Goal: Information Seeking & Learning: Learn about a topic

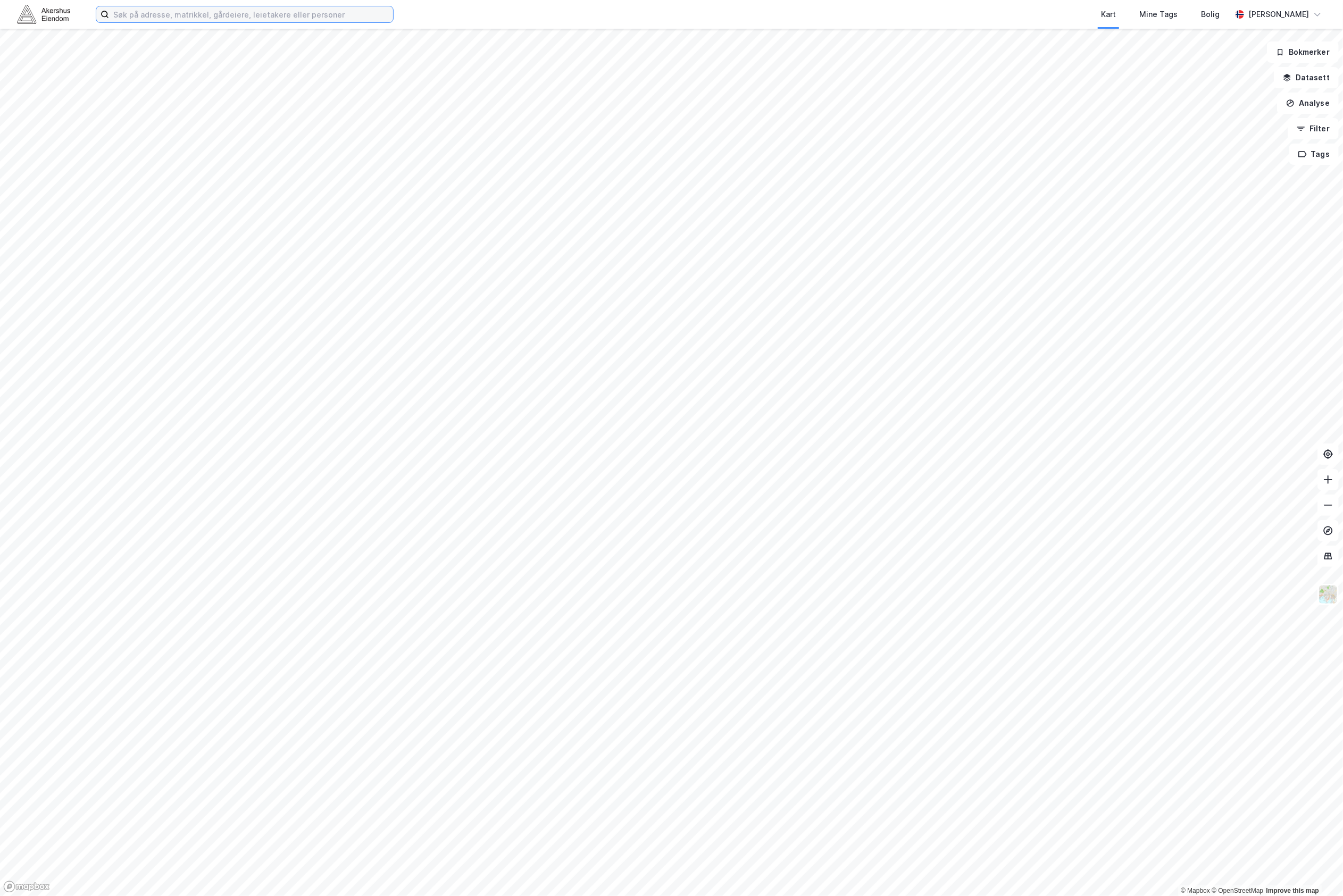
click at [310, 10] on input at bounding box center [251, 14] width 284 height 16
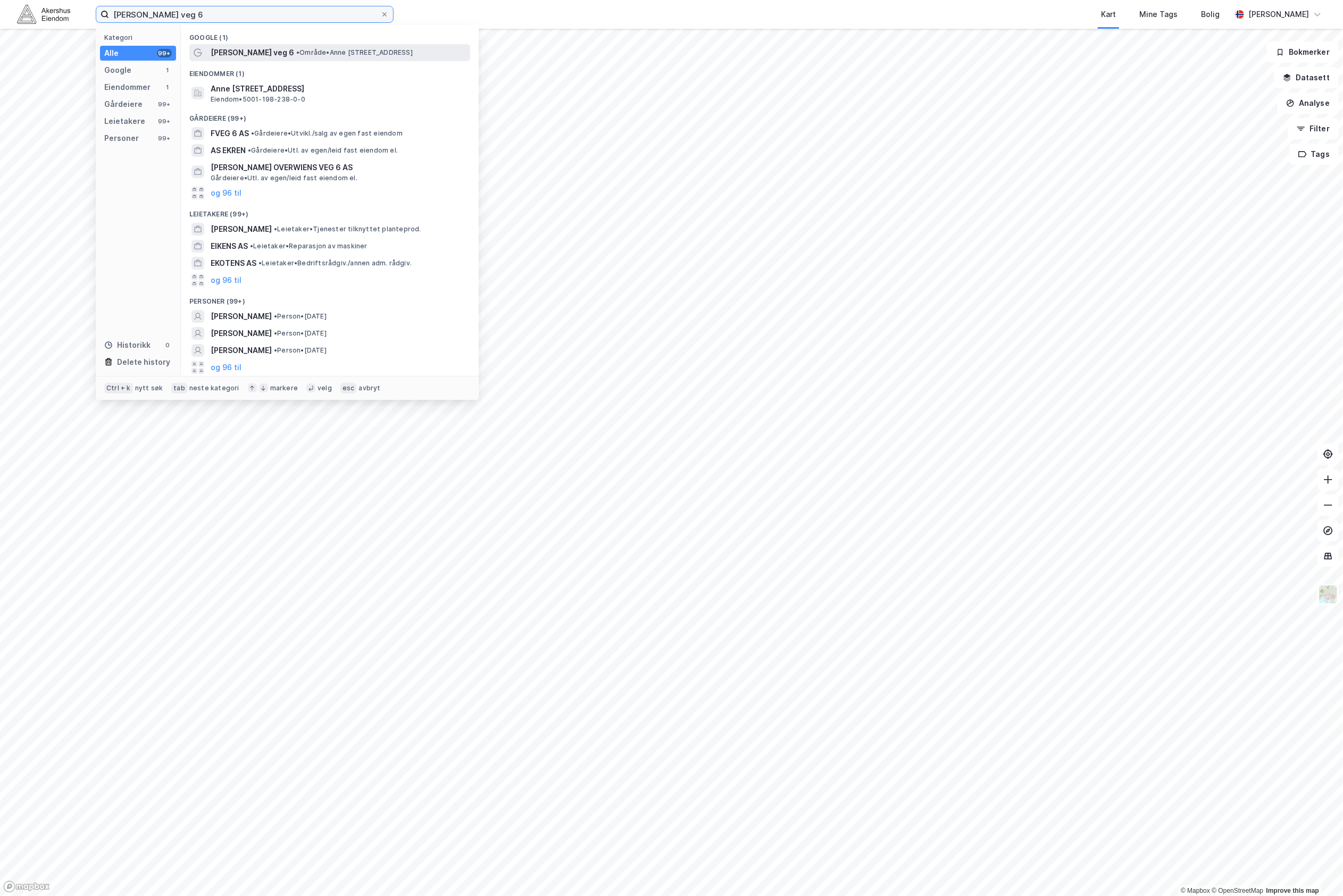
type input "[PERSON_NAME] veg 6"
click at [268, 56] on span "[PERSON_NAME] veg 6" at bounding box center [252, 52] width 83 height 13
click at [281, 7] on input "[PERSON_NAME] veg 6" at bounding box center [245, 14] width 271 height 16
click at [292, 86] on span "Anne [STREET_ADDRESS]" at bounding box center [338, 89] width 255 height 13
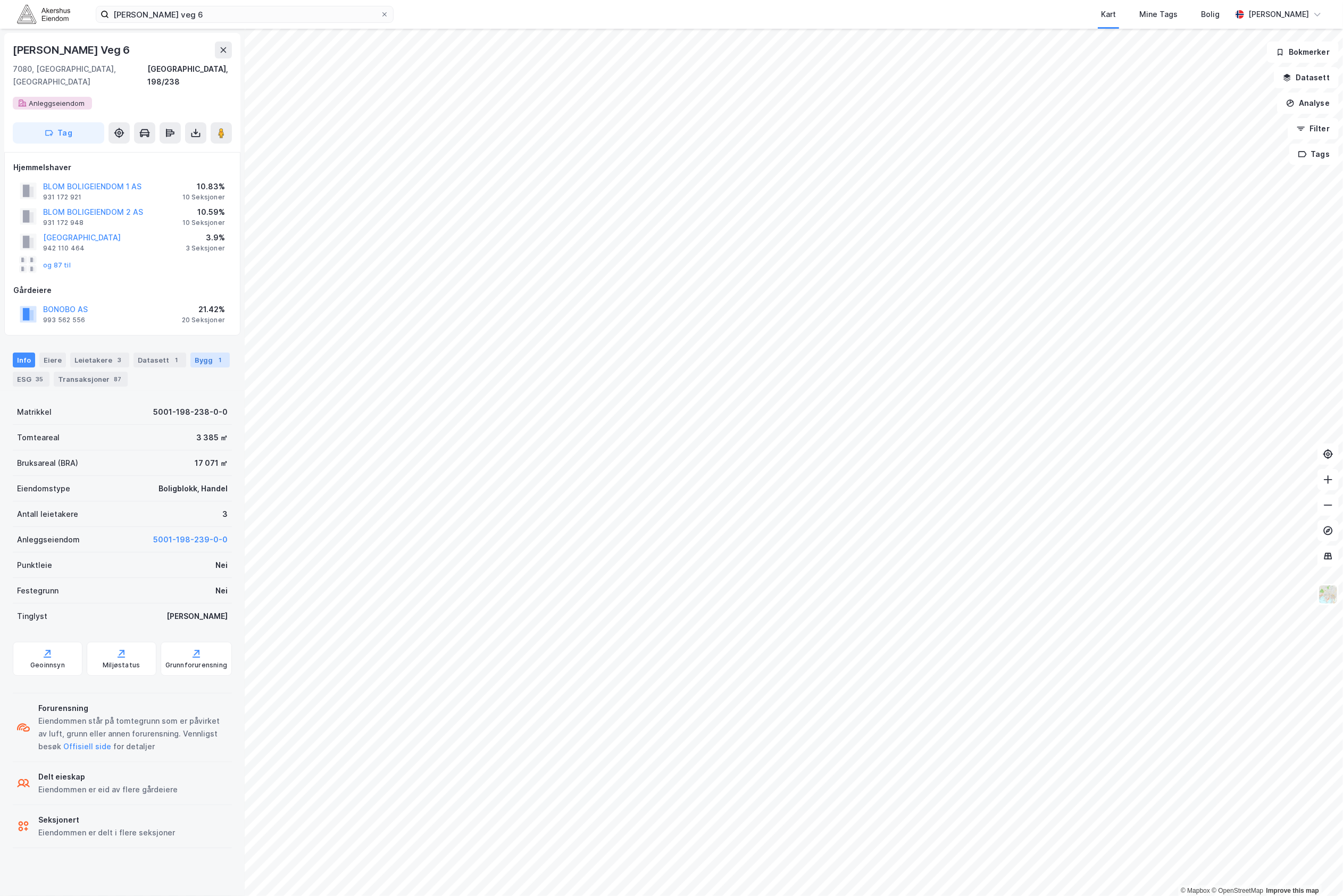
click at [191, 352] on div "Bygg 1" at bounding box center [210, 360] width 40 height 15
